Goal: Contribute content: Contribute content

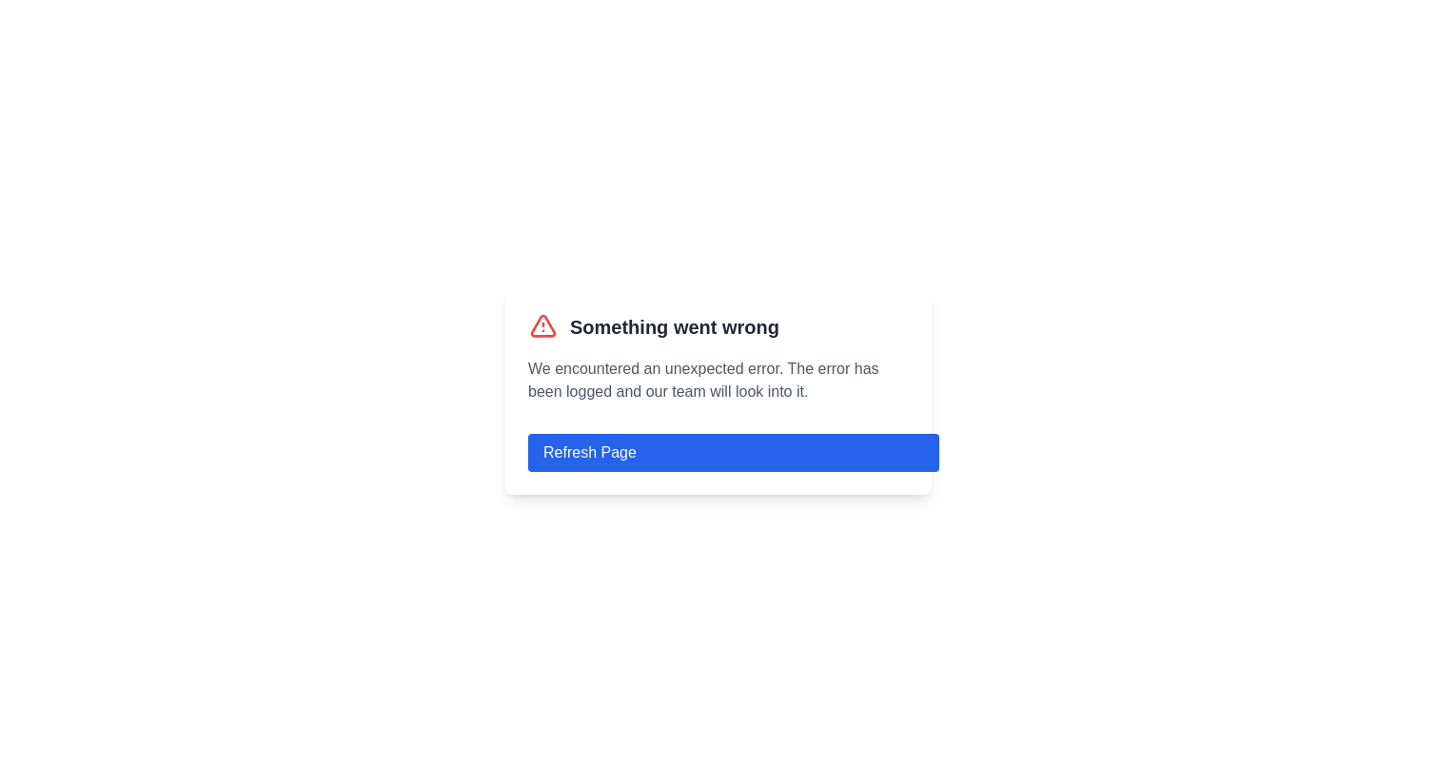
click at [642, 453] on button "Refresh Page" at bounding box center [733, 453] width 411 height 38
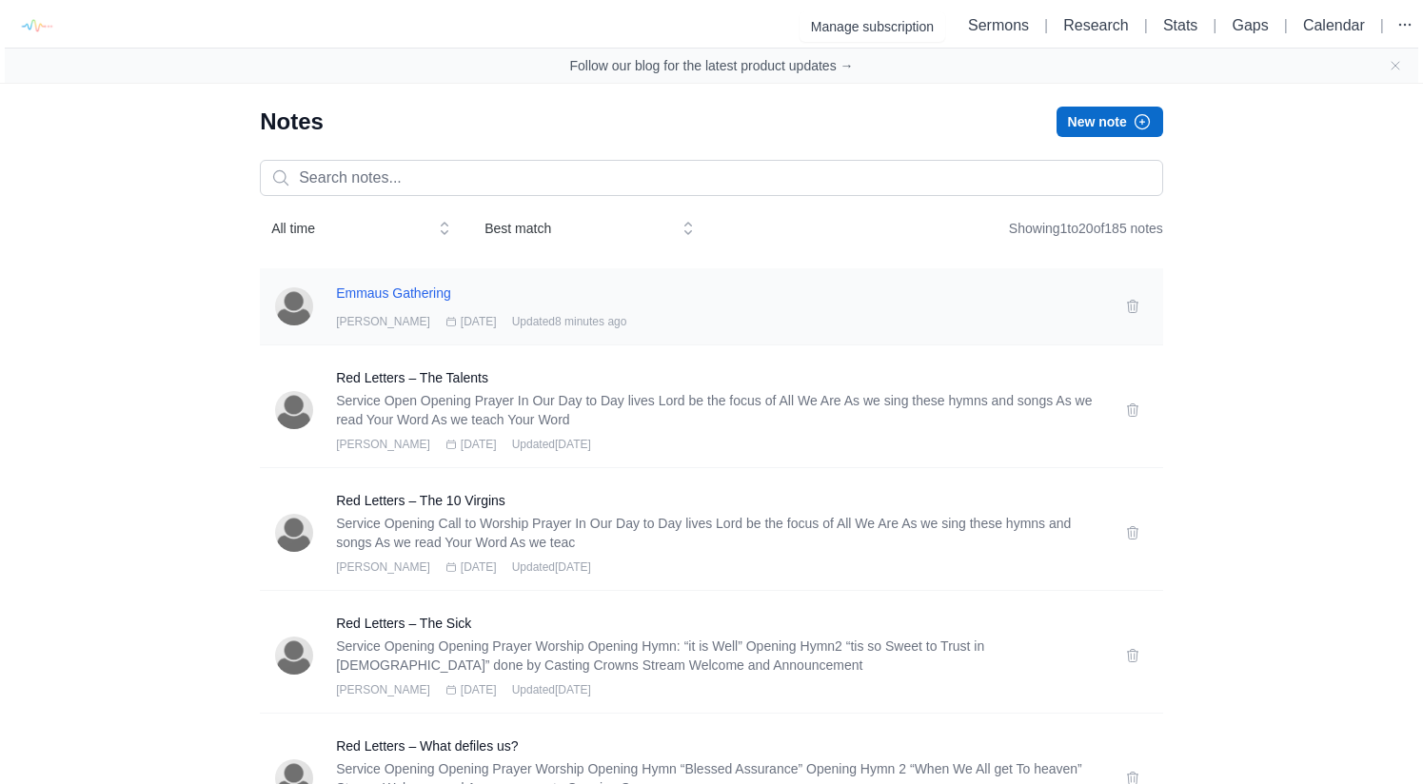
click at [403, 296] on h3 "Emmaus Gathering" at bounding box center [719, 293] width 766 height 19
click at [1133, 306] on icon at bounding box center [1132, 306] width 15 height 15
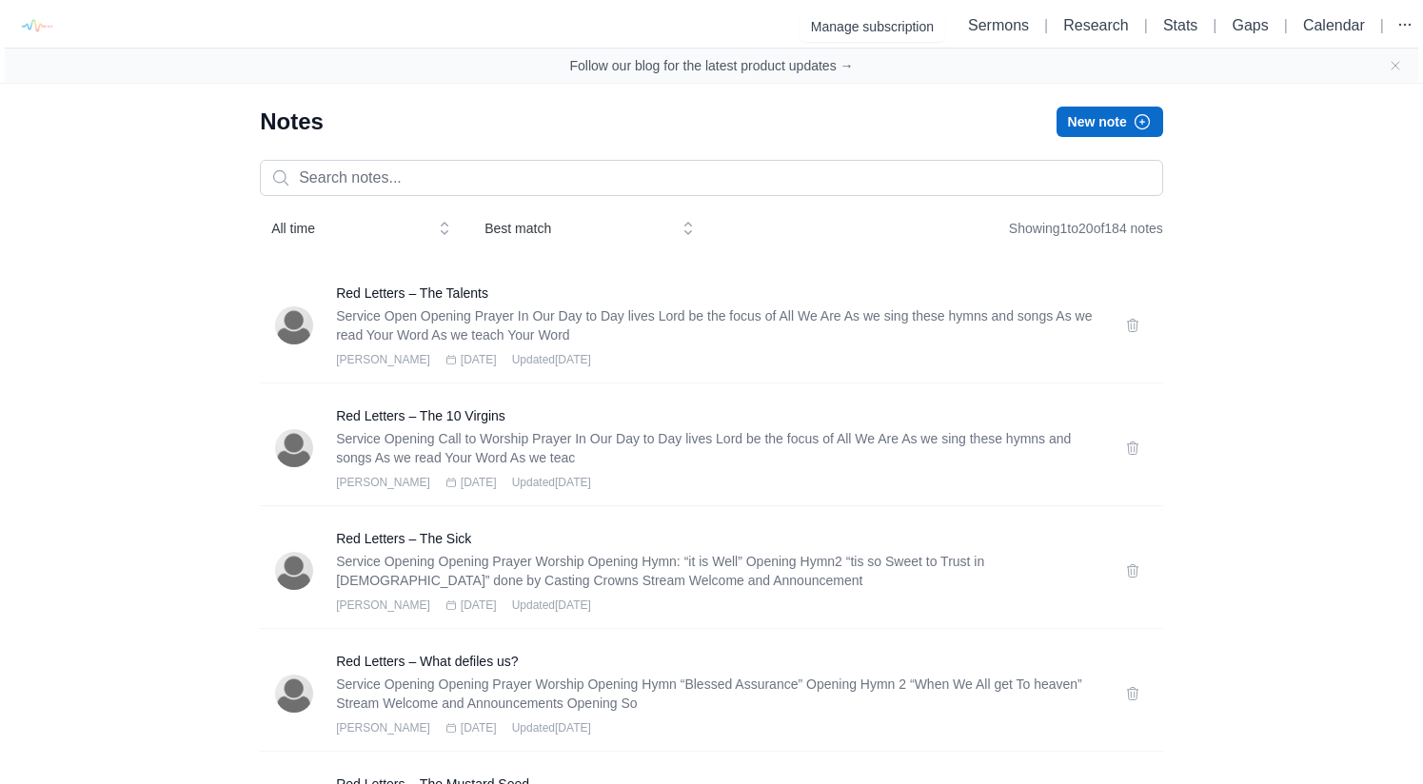
click at [1104, 126] on button "New note" at bounding box center [1109, 122] width 107 height 30
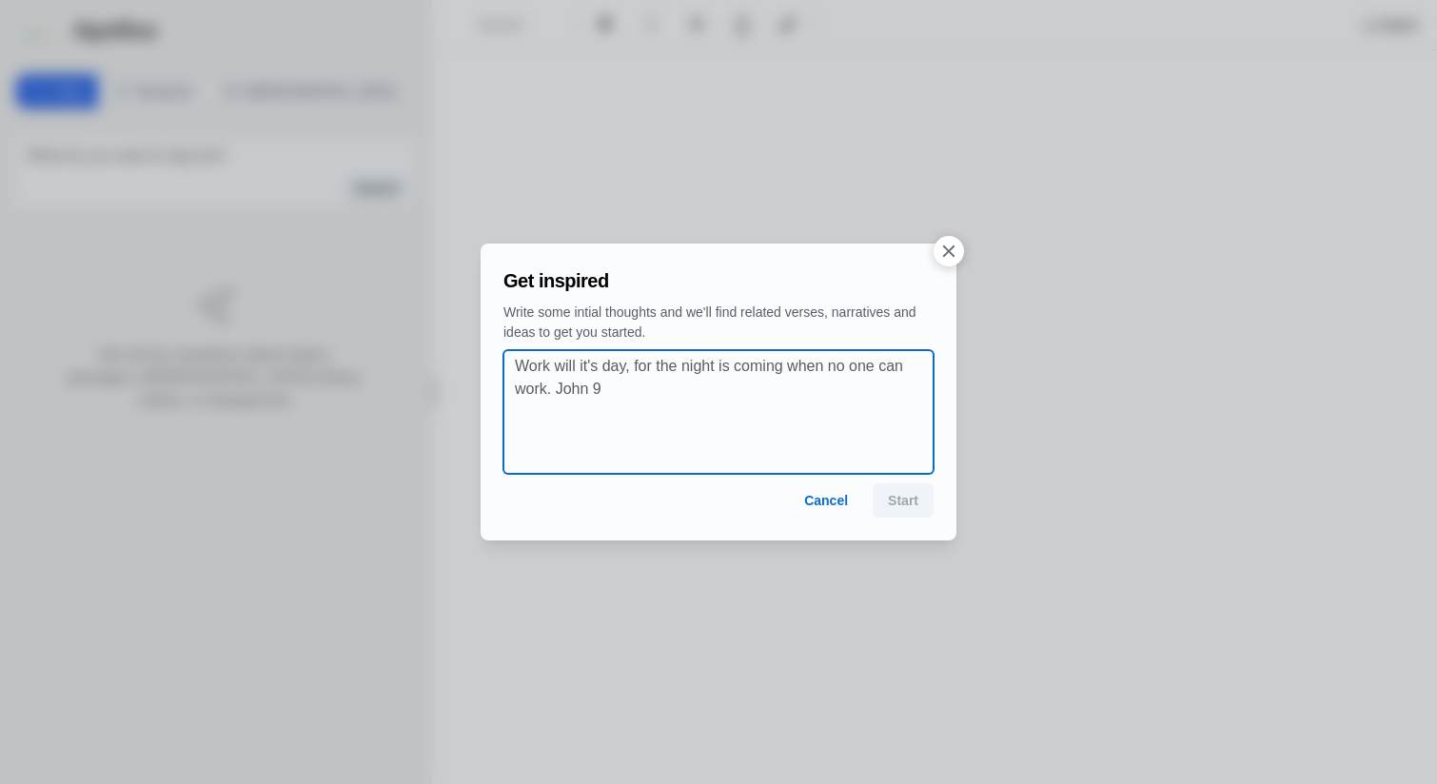
click at [811, 413] on textarea at bounding box center [724, 412] width 419 height 114
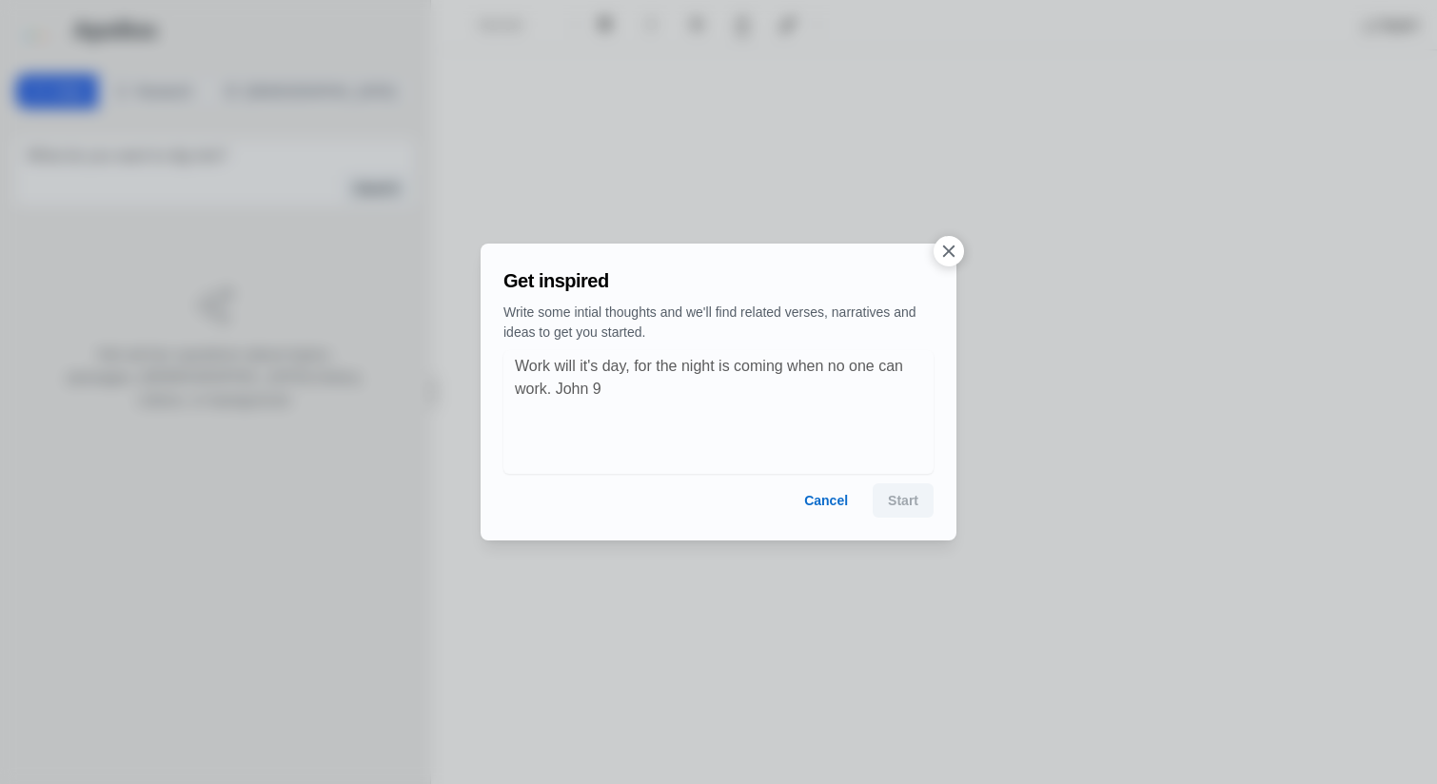
click at [901, 501] on div "Cancel Start" at bounding box center [718, 500] width 430 height 34
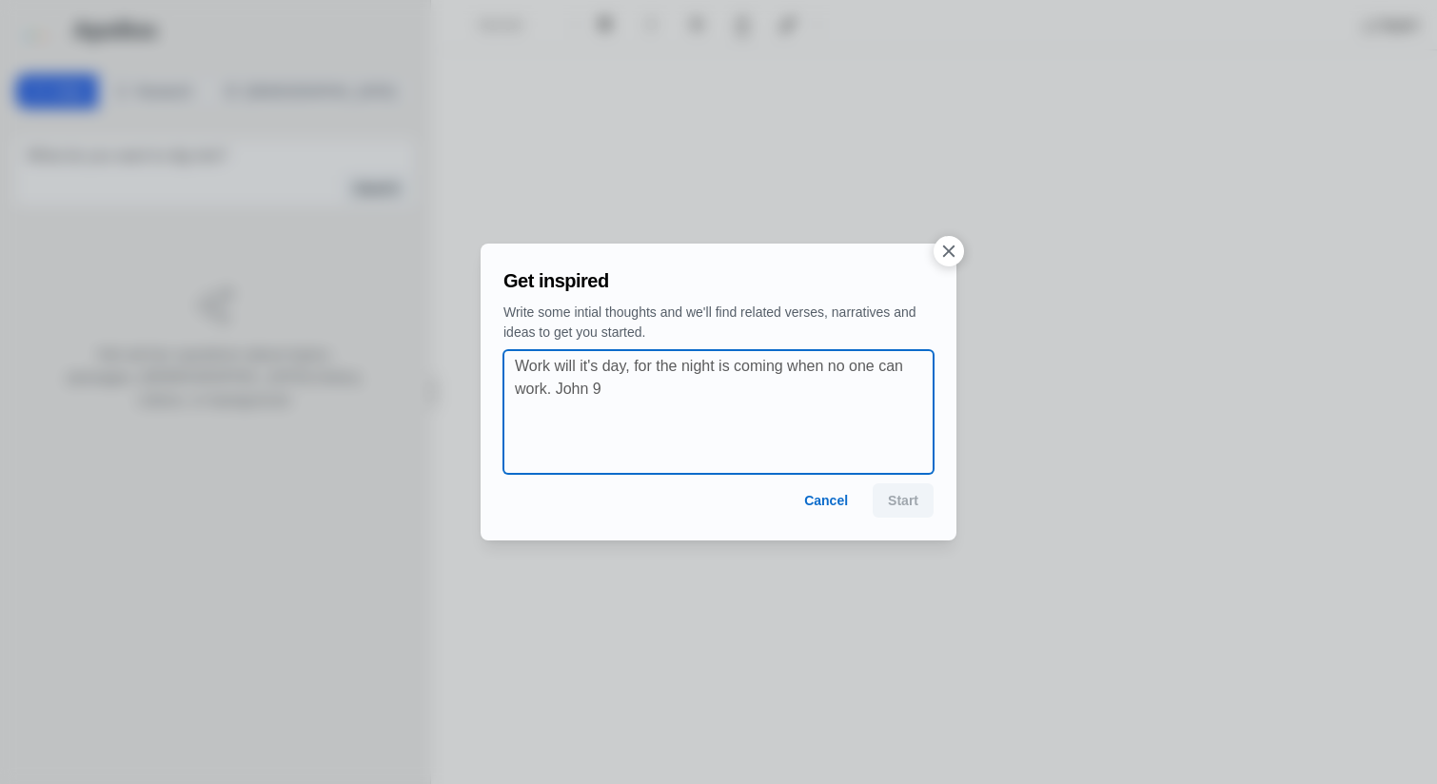
click at [666, 373] on textarea at bounding box center [724, 412] width 419 height 114
type textarea "w"
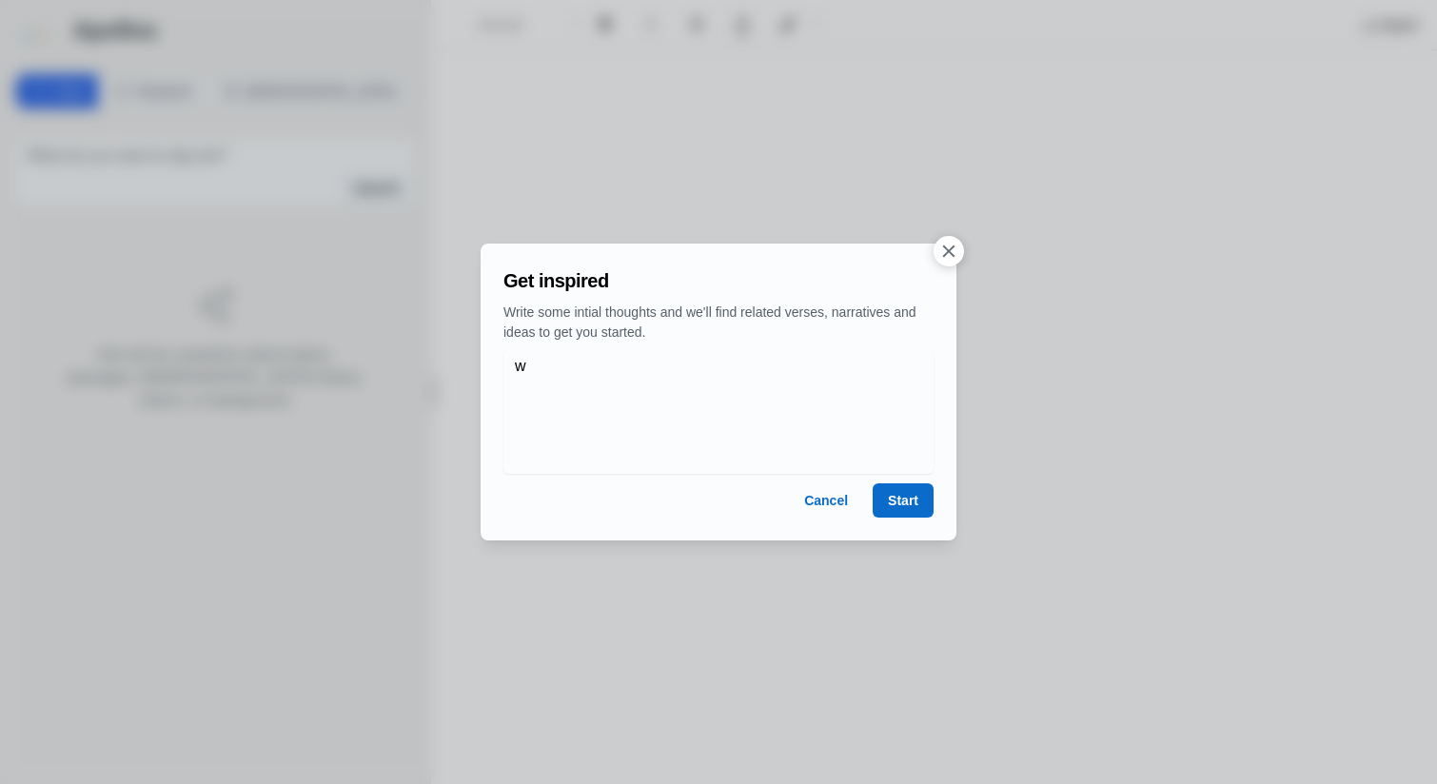
click at [885, 497] on button "Start" at bounding box center [903, 500] width 61 height 34
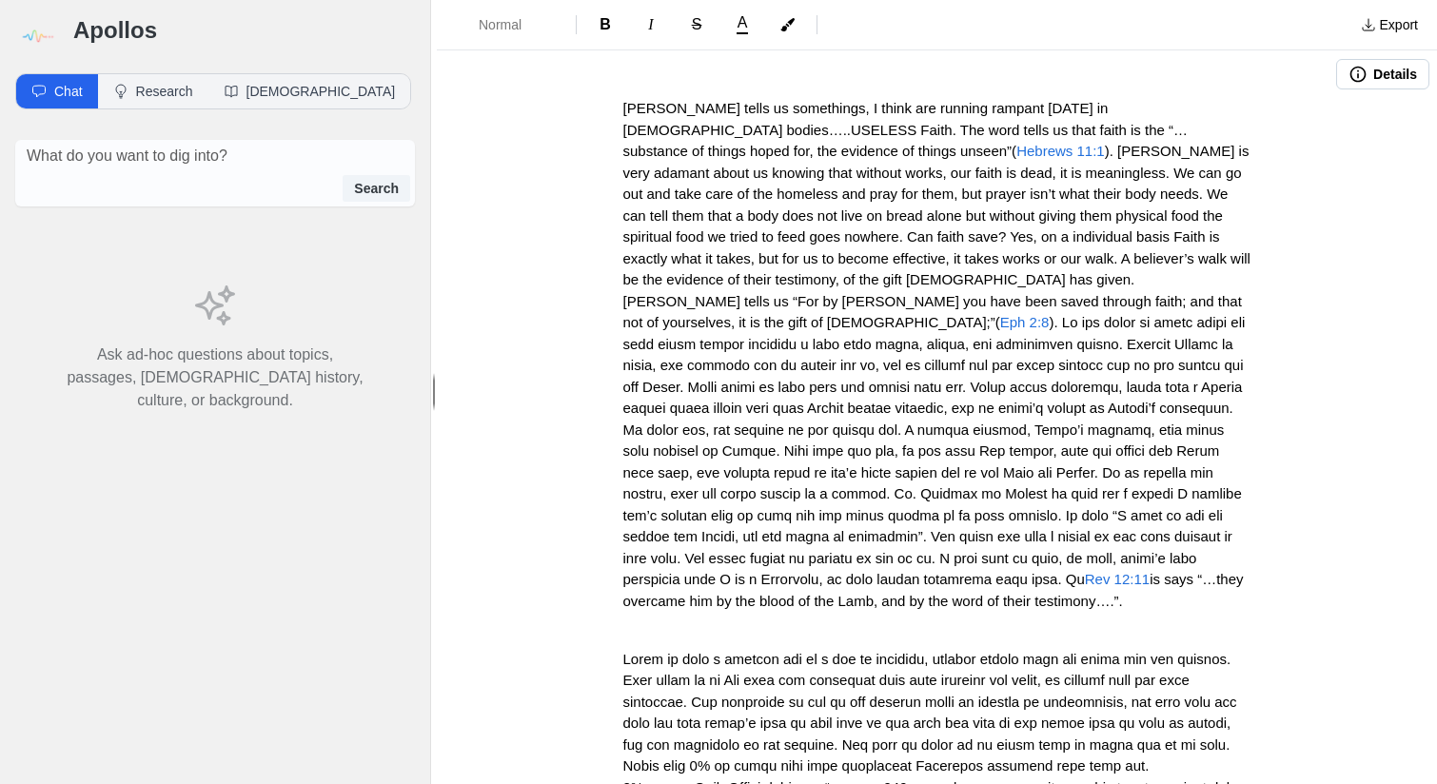
click at [623, 104] on span "James tells us somethings, I think are running rampant today in church bodies….…" at bounding box center [905, 129] width 565 height 59
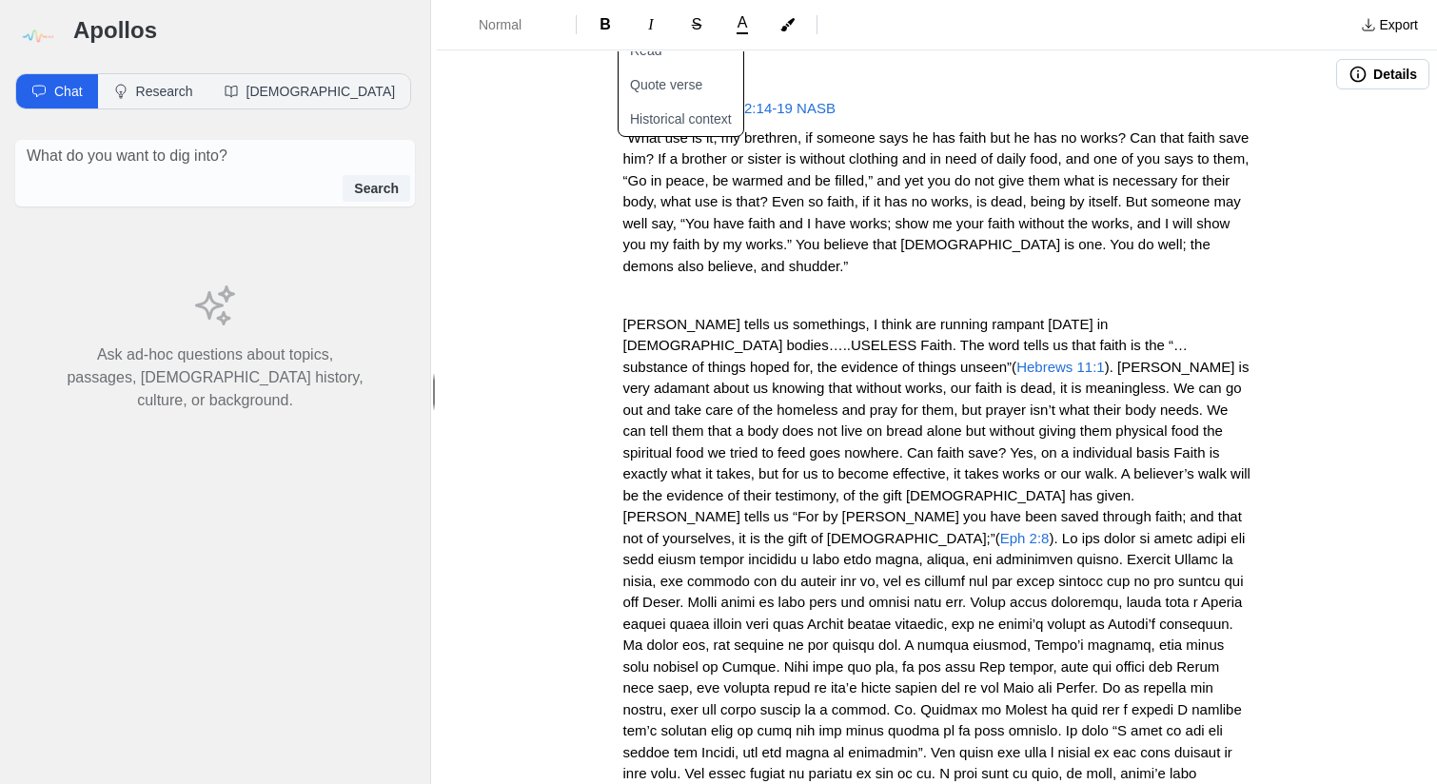
drag, startPoint x: 620, startPoint y: 108, endPoint x: 617, endPoint y: 124, distance: 15.7
click at [623, 108] on span "James 2:14-19 NASB" at bounding box center [729, 108] width 212 height 16
click at [617, 108] on div "James 2:14-19 NASB “What use is it, my brethren, if someone says he has faith b…" at bounding box center [937, 713] width 1000 height 1230
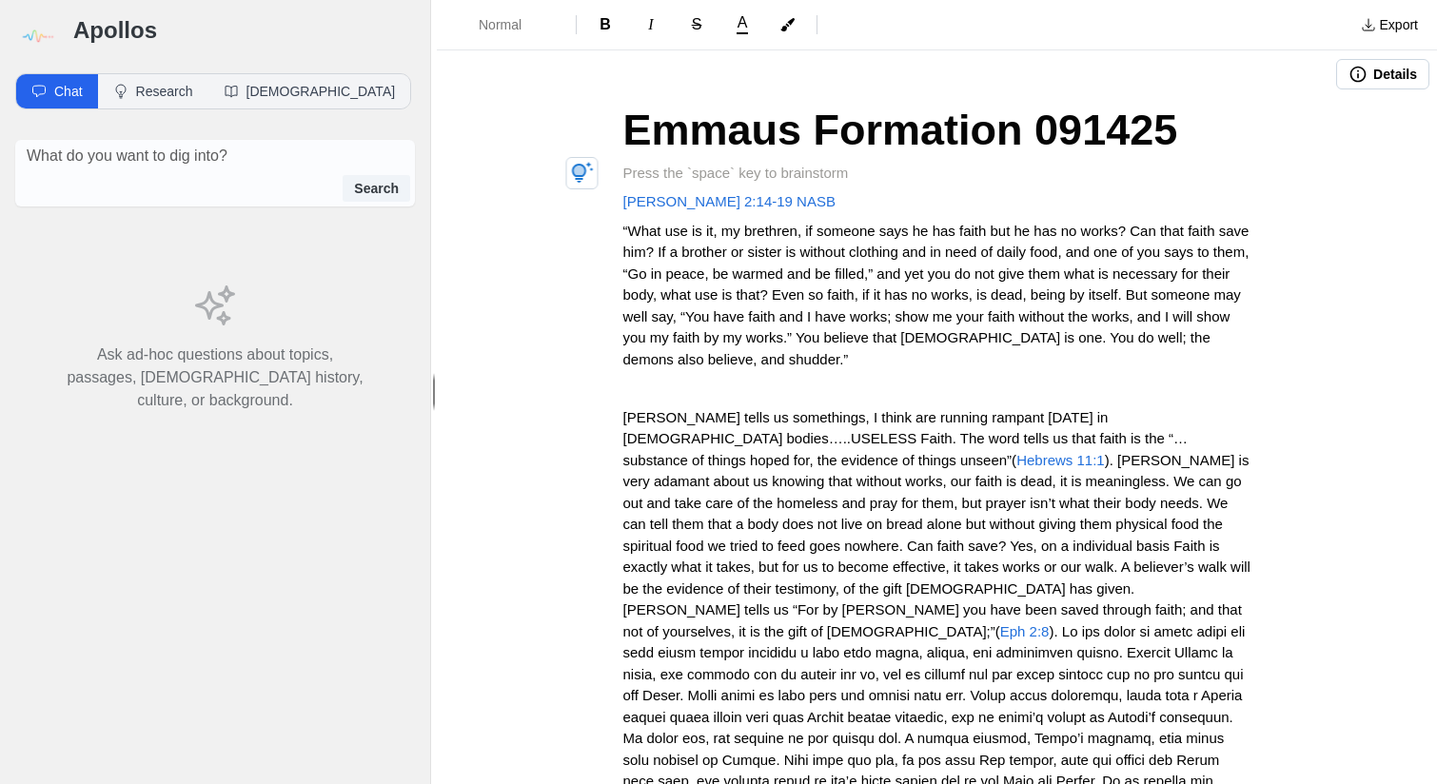
click at [1381, 73] on button "Details" at bounding box center [1382, 74] width 93 height 30
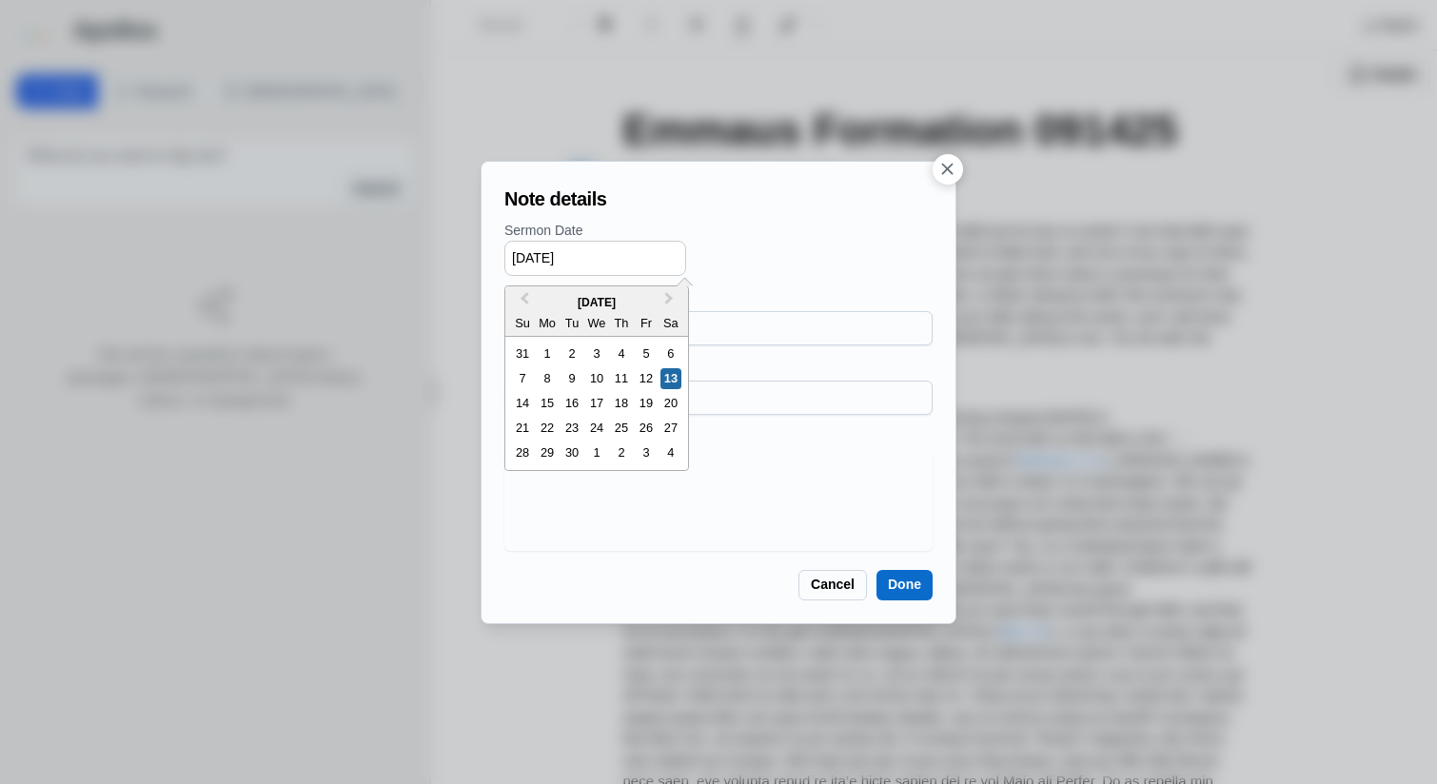
click at [659, 265] on input "09/13/2025" at bounding box center [595, 258] width 182 height 35
click at [521, 400] on div "14" at bounding box center [522, 403] width 21 height 21
type input "09/14/2025"
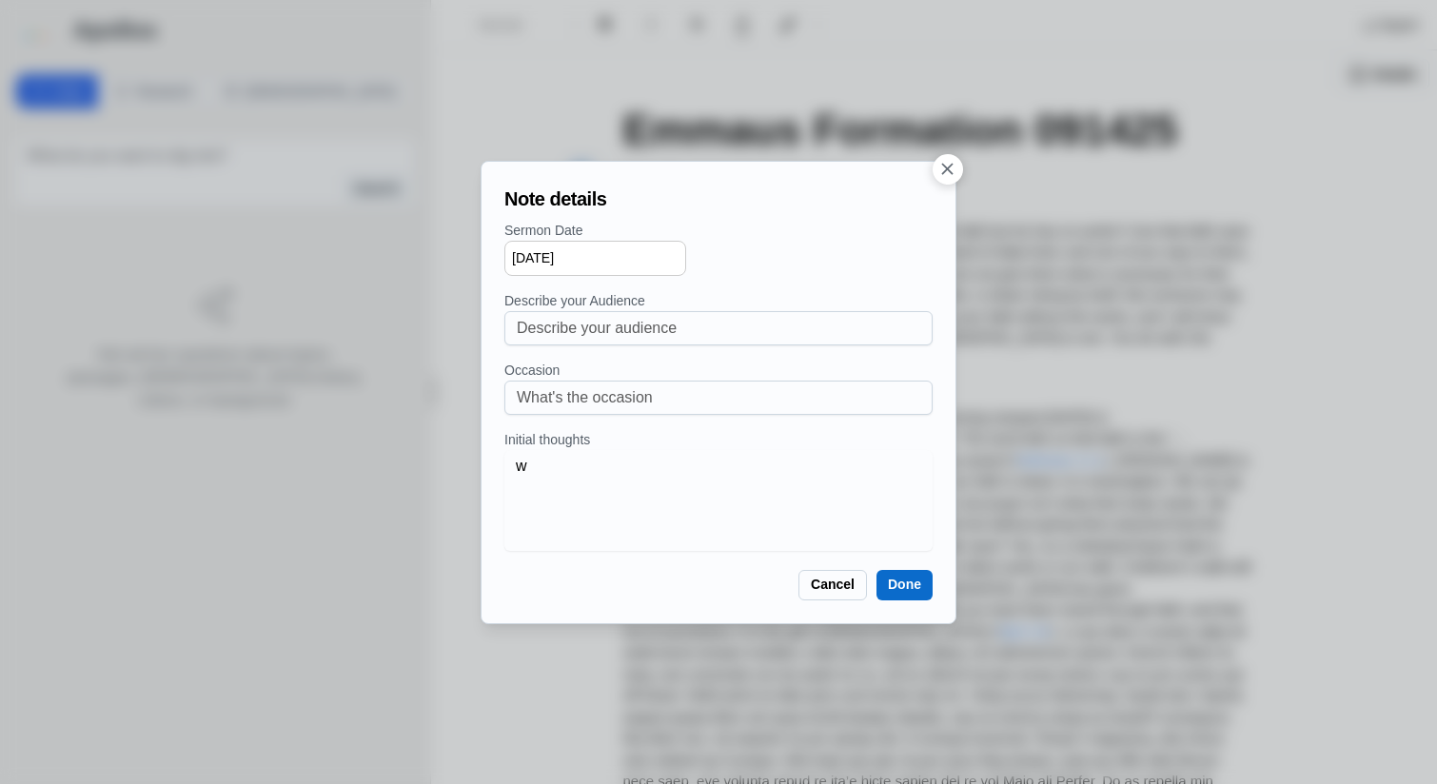
click at [906, 588] on button "Done" at bounding box center [904, 585] width 56 height 30
